Goal: Register for event/course

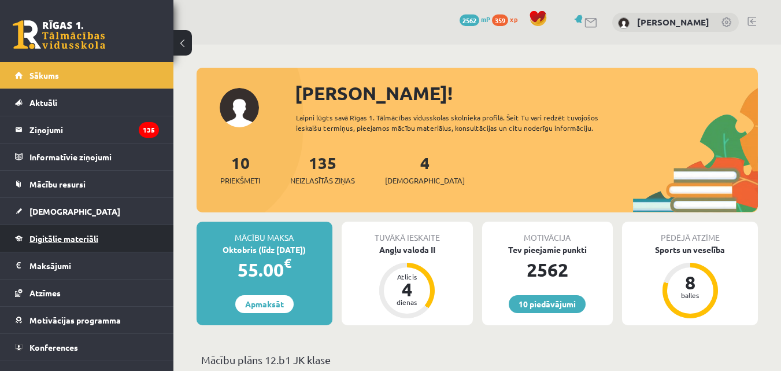
scroll to position [17, 0]
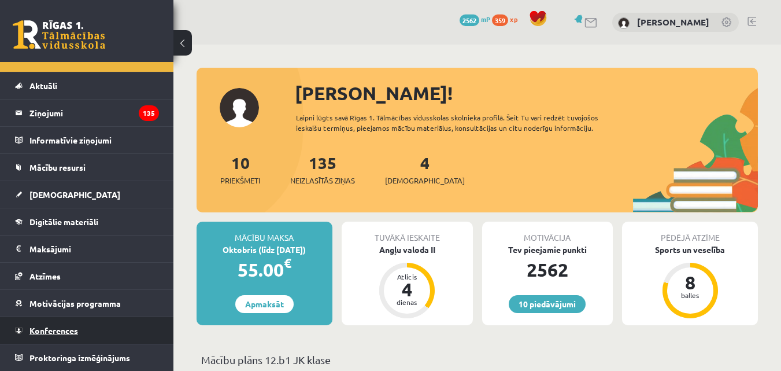
click at [70, 328] on span "Konferences" at bounding box center [53, 330] width 49 height 10
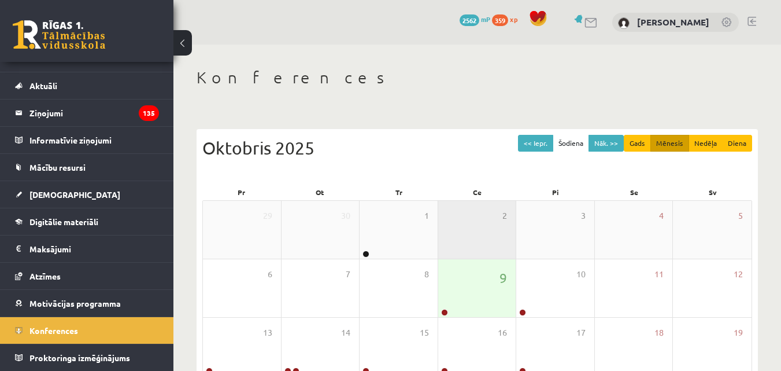
scroll to position [116, 0]
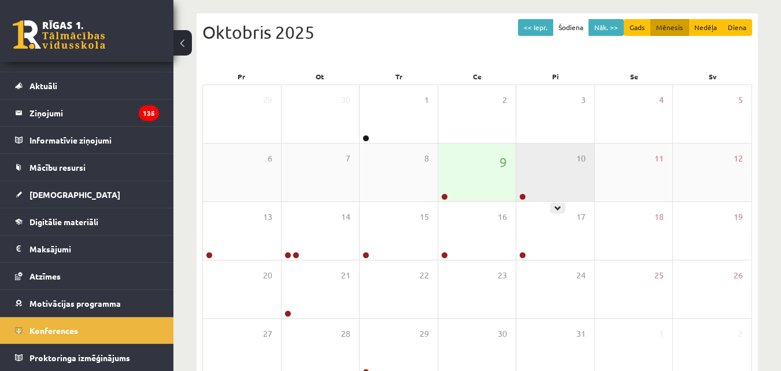
click at [551, 179] on div "10" at bounding box center [555, 172] width 78 height 58
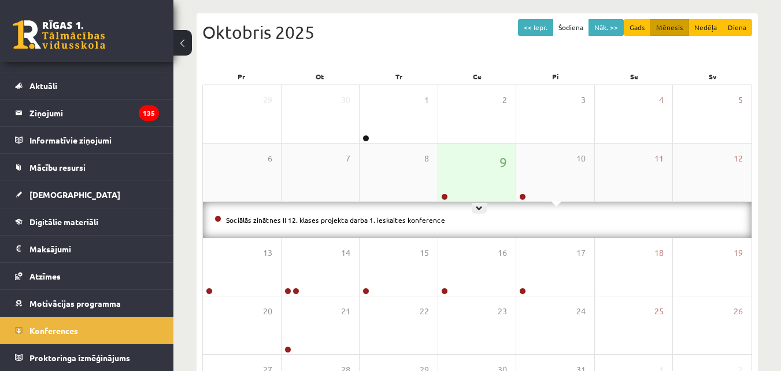
click at [464, 173] on div "9" at bounding box center [477, 172] width 78 height 58
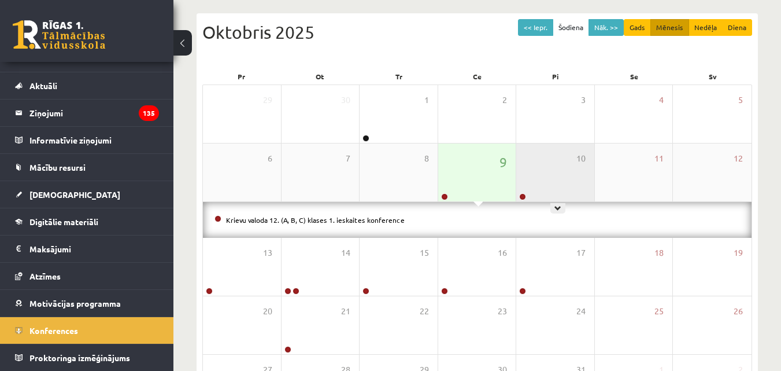
click at [572, 171] on div "10" at bounding box center [555, 172] width 78 height 58
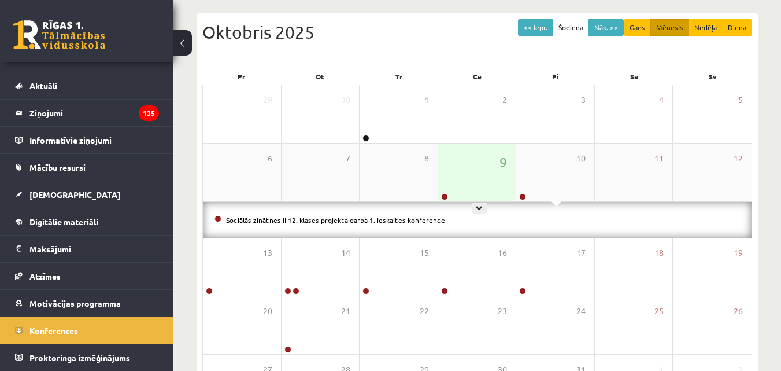
click at [493, 176] on div "9" at bounding box center [477, 172] width 78 height 58
click at [488, 179] on div "9" at bounding box center [477, 172] width 78 height 58
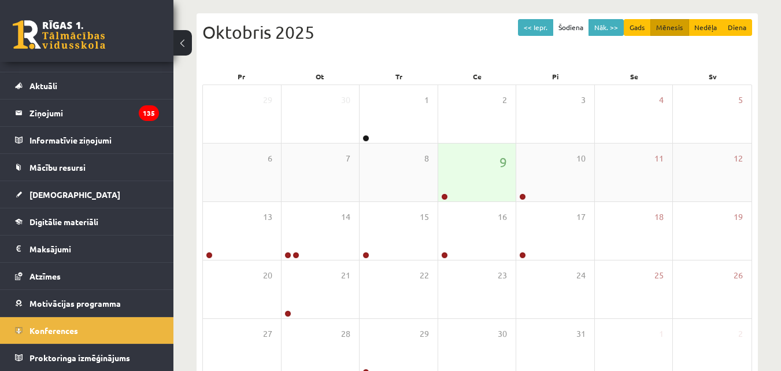
click at [482, 177] on div "9" at bounding box center [477, 172] width 78 height 58
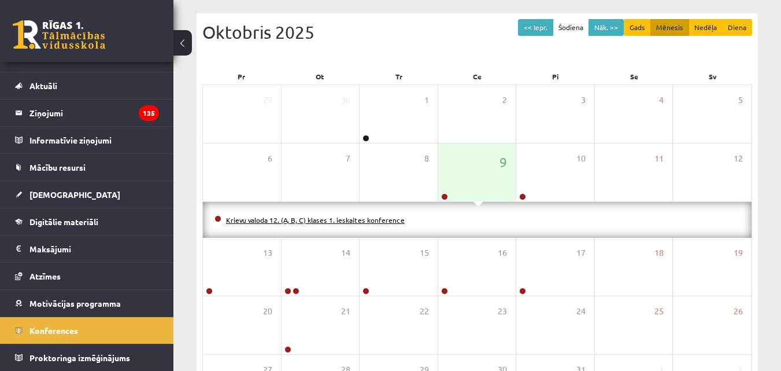
click at [383, 221] on link "Krievu valoda 12. (A, B, C) klases 1. ieskaites konference" at bounding box center [315, 219] width 179 height 9
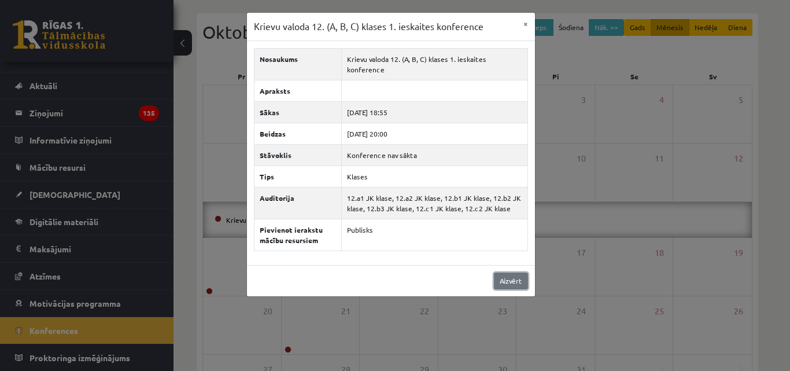
click at [509, 272] on link "Aizvērt" at bounding box center [511, 280] width 34 height 17
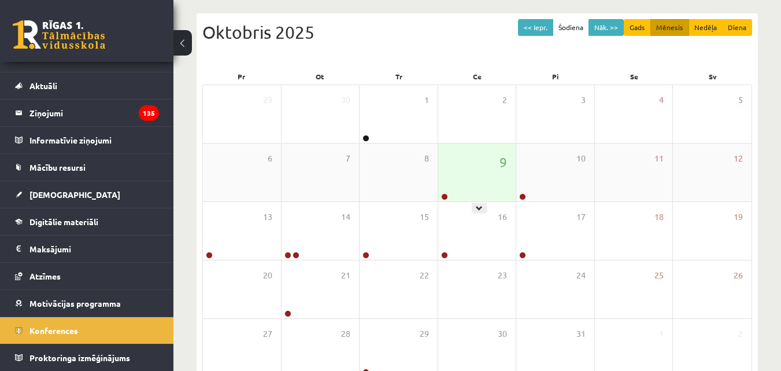
click at [452, 183] on div "9" at bounding box center [477, 172] width 78 height 58
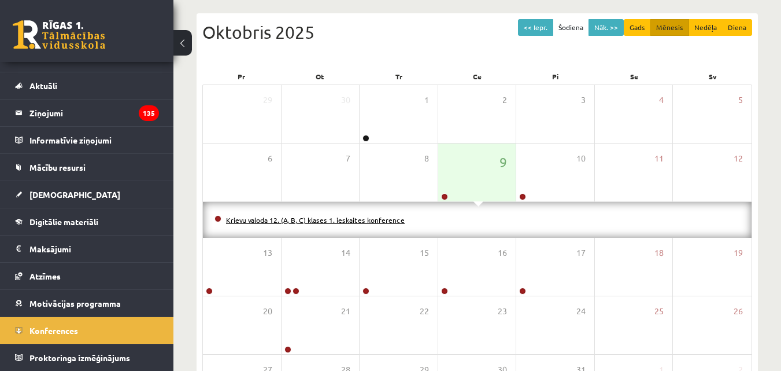
click at [387, 218] on link "Krievu valoda 12. (A, B, C) klases 1. ieskaites konference" at bounding box center [315, 219] width 179 height 9
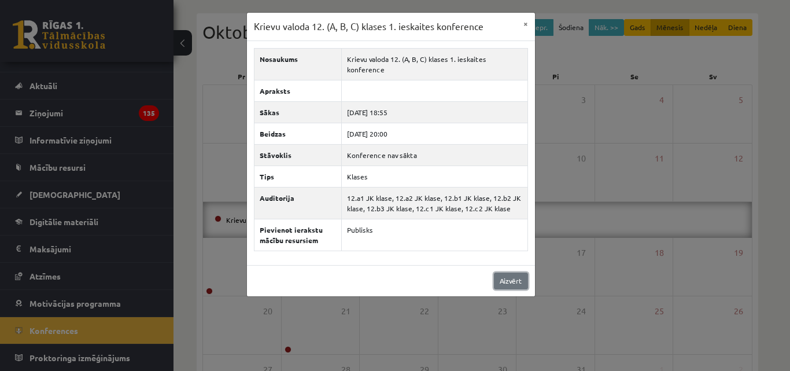
click at [513, 272] on link "Aizvērt" at bounding box center [511, 280] width 34 height 17
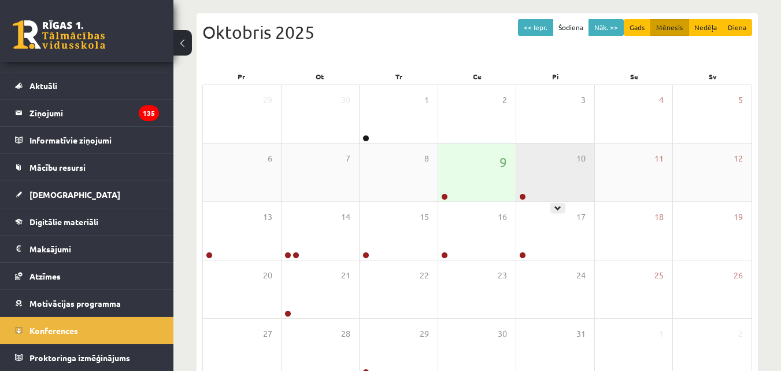
click at [545, 180] on div "10" at bounding box center [555, 172] width 78 height 58
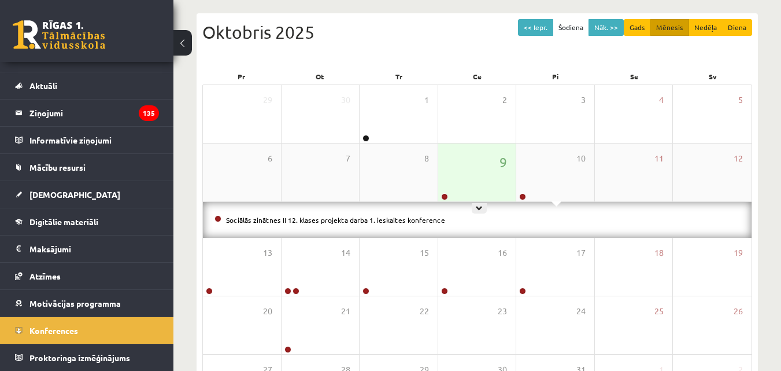
click at [496, 182] on div "9" at bounding box center [477, 172] width 78 height 58
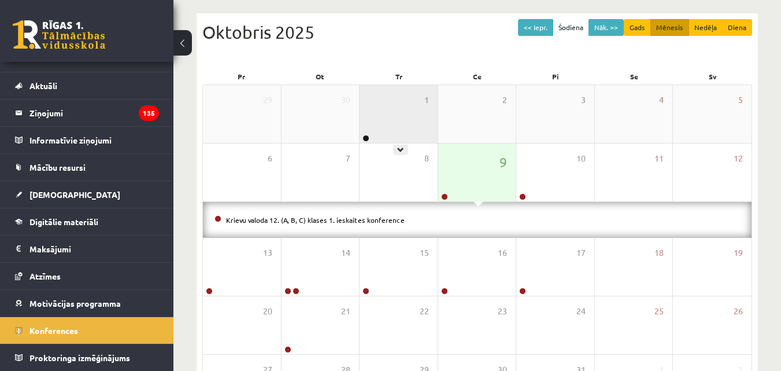
click at [391, 133] on div "1" at bounding box center [399, 114] width 78 height 58
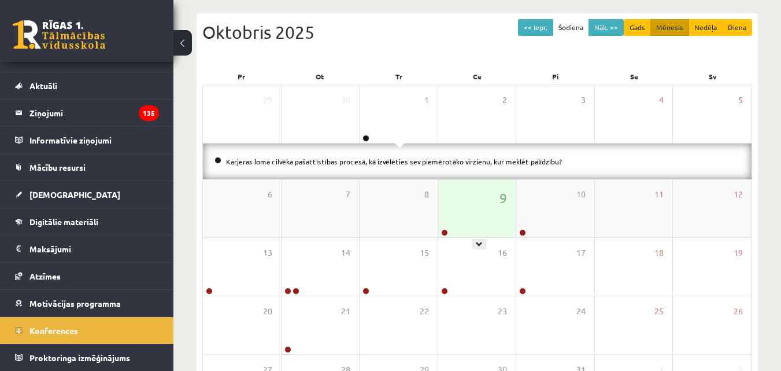
click at [453, 215] on div "9" at bounding box center [477, 208] width 78 height 58
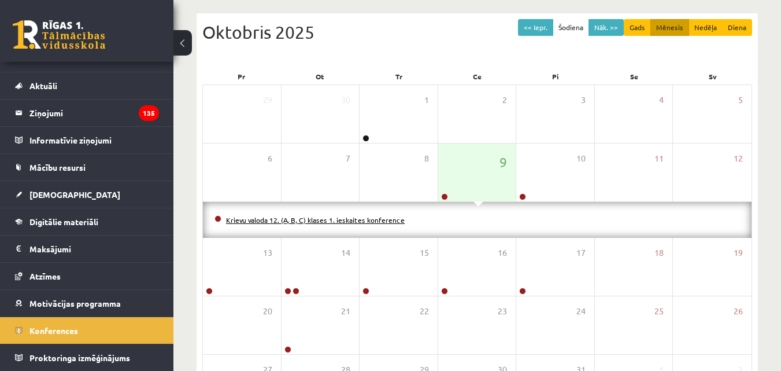
click at [376, 217] on link "Krievu valoda 12. (A, B, C) klases 1. ieskaites konference" at bounding box center [315, 219] width 179 height 9
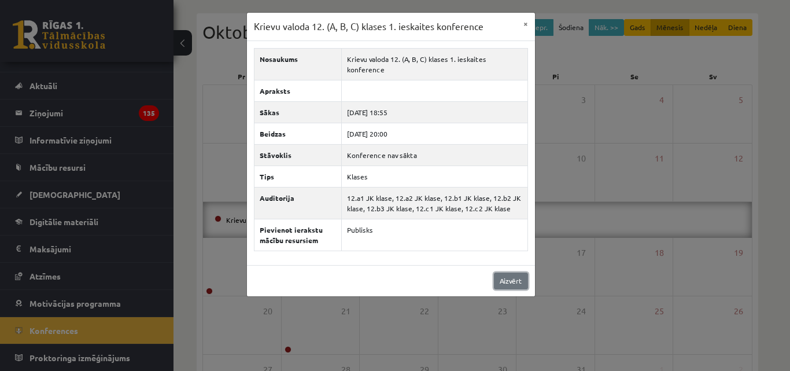
click at [504, 272] on link "Aizvērt" at bounding box center [511, 280] width 34 height 17
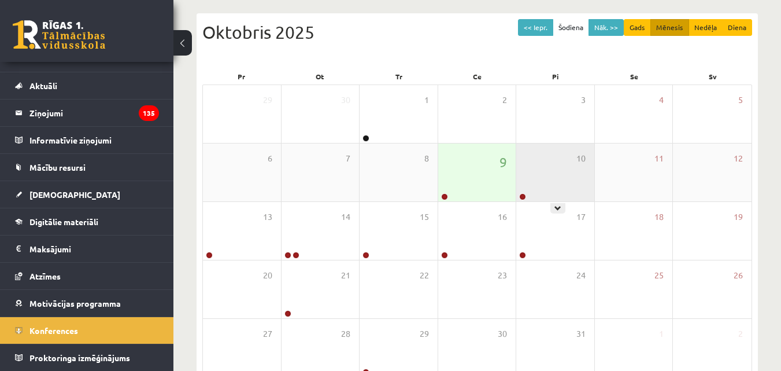
click at [539, 170] on div "10" at bounding box center [555, 172] width 78 height 58
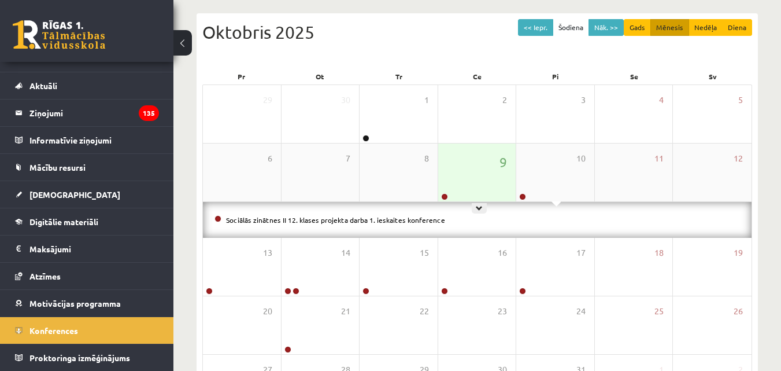
click at [490, 173] on div "9" at bounding box center [477, 172] width 78 height 58
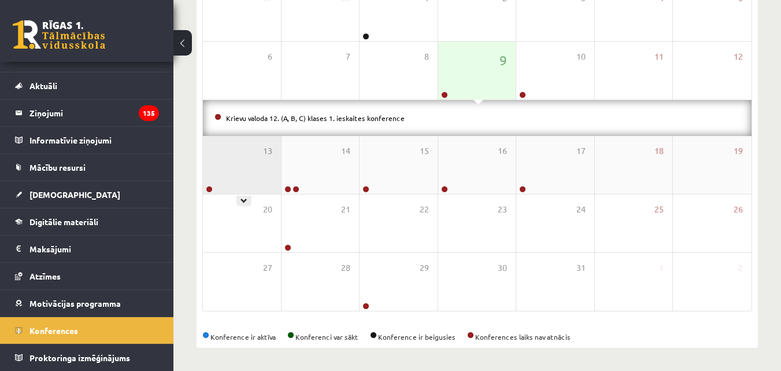
click at [223, 172] on div "13" at bounding box center [242, 165] width 78 height 58
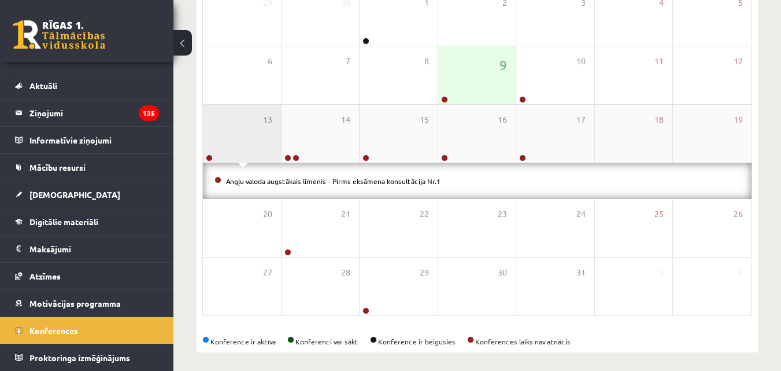
scroll to position [218, 0]
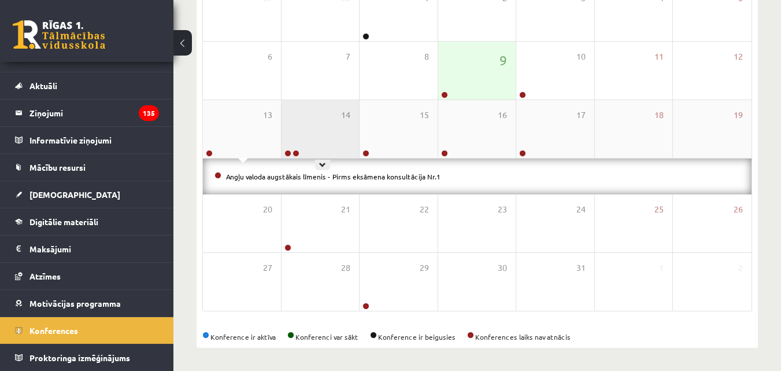
click at [304, 138] on div "14" at bounding box center [321, 129] width 78 height 58
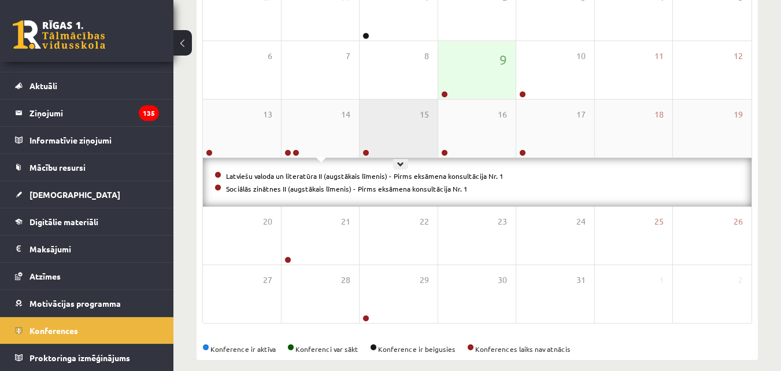
click at [416, 134] on div "15" at bounding box center [399, 128] width 78 height 58
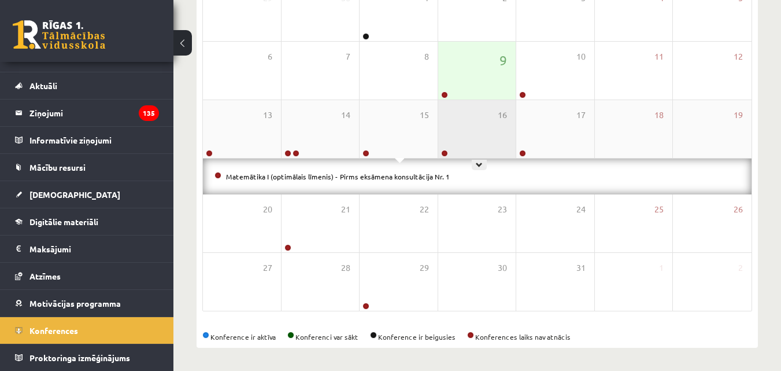
click at [463, 142] on div "16" at bounding box center [477, 129] width 78 height 58
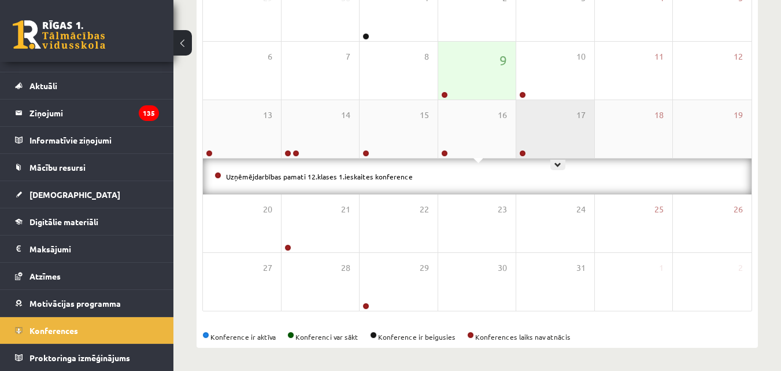
click at [524, 134] on div "17" at bounding box center [555, 129] width 78 height 58
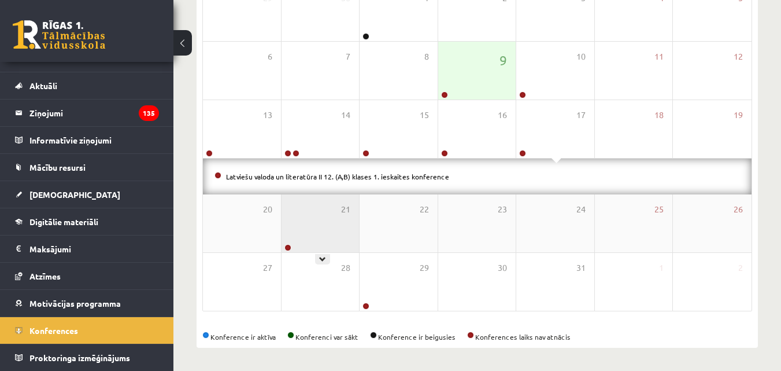
click at [309, 234] on div "21" at bounding box center [321, 223] width 78 height 58
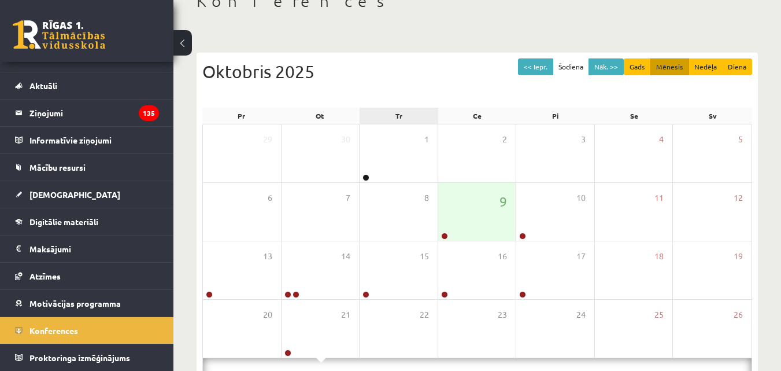
scroll to position [102, 0]
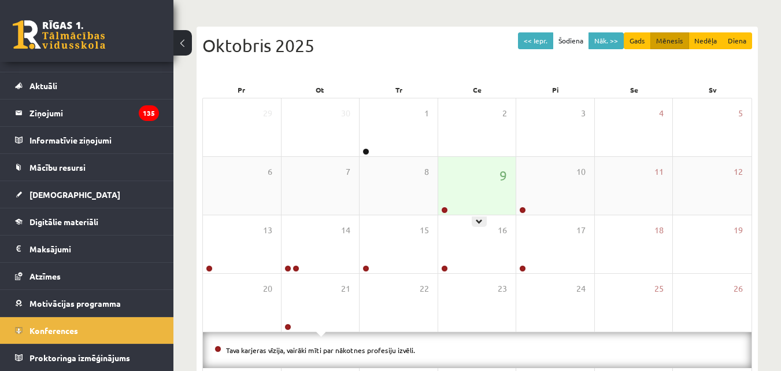
click at [471, 190] on div "9" at bounding box center [477, 186] width 78 height 58
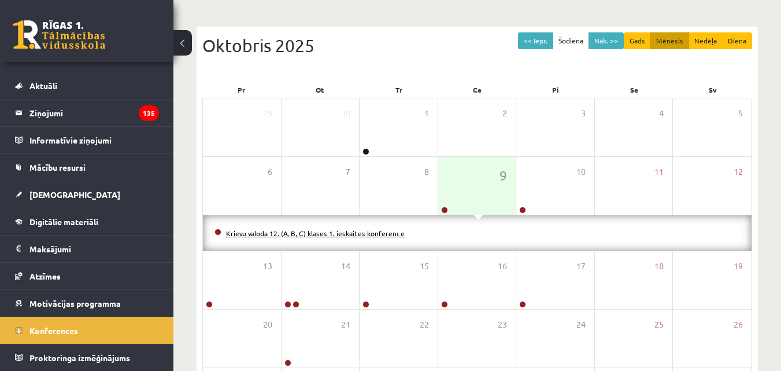
click at [330, 231] on link "Krievu valoda 12. (A, B, C) klases 1. ieskaites konference" at bounding box center [315, 232] width 179 height 9
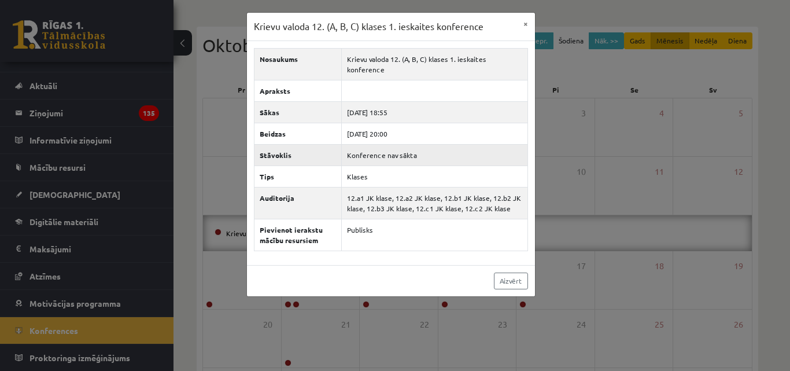
click at [378, 145] on td "Konference nav sākta" at bounding box center [435, 154] width 186 height 21
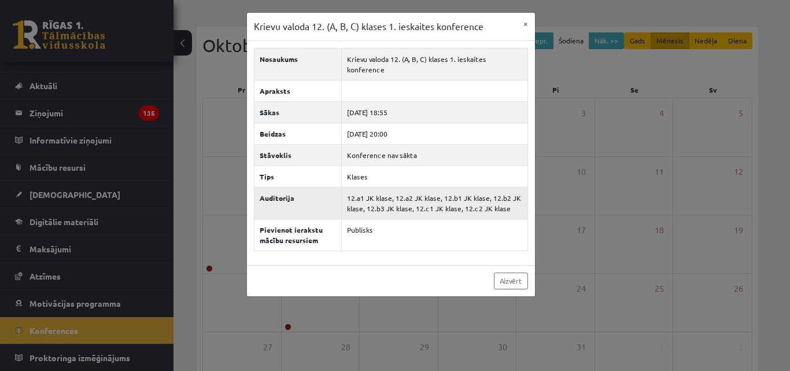
click at [381, 187] on td "12.a1 JK klase, 12.a2 JK klase, 12.b1 JK klase, 12.b2 JK klase, 12.b3 JK klase,…" at bounding box center [435, 203] width 186 height 32
click at [521, 272] on link "Aizvērt" at bounding box center [511, 280] width 34 height 17
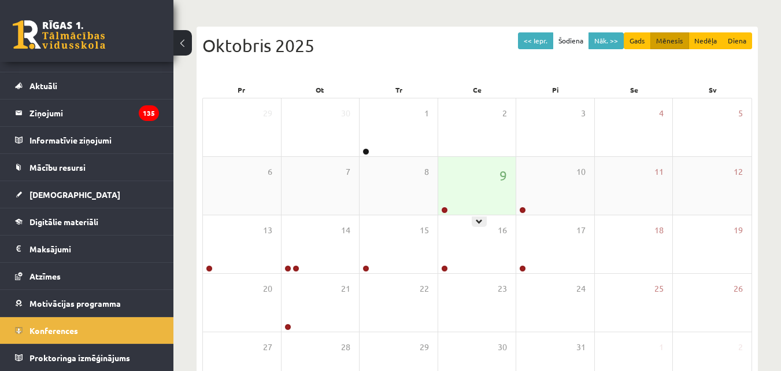
click at [469, 183] on div "9" at bounding box center [477, 186] width 78 height 58
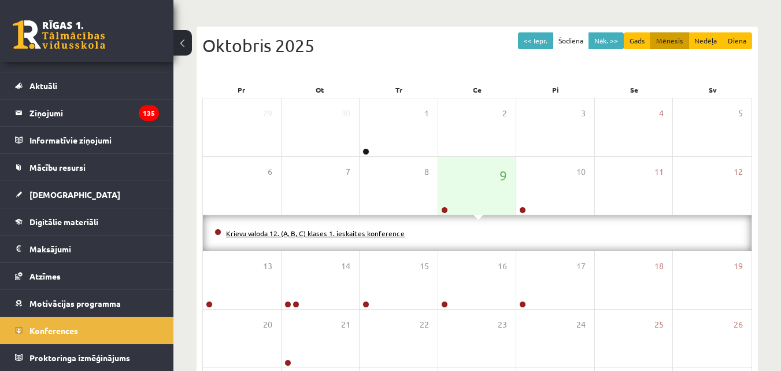
click at [345, 233] on link "Krievu valoda 12. (A, B, C) klases 1. ieskaites konference" at bounding box center [315, 232] width 179 height 9
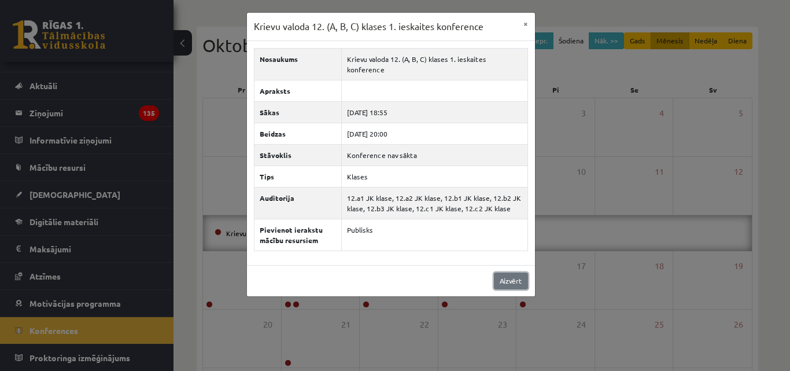
click at [504, 272] on link "Aizvērt" at bounding box center [511, 280] width 34 height 17
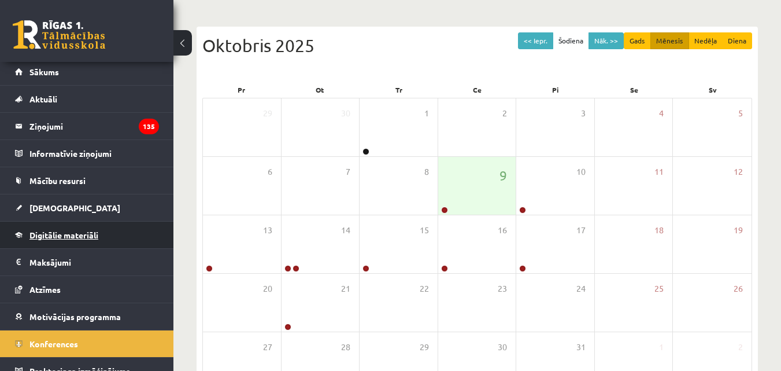
scroll to position [0, 0]
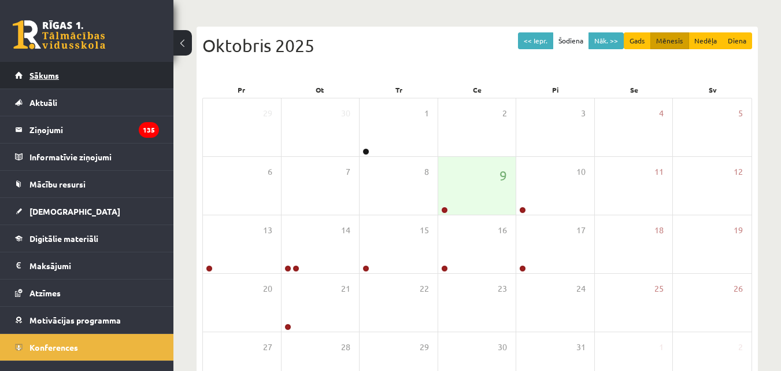
click at [50, 79] on span "Sākums" at bounding box center [43, 75] width 29 height 10
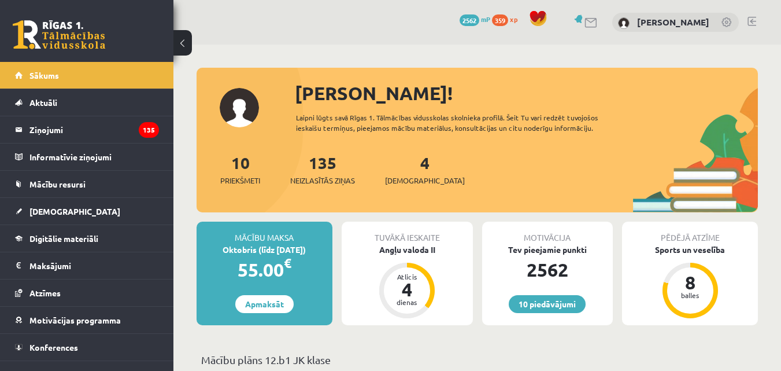
click at [752, 21] on link at bounding box center [752, 21] width 9 height 9
